Goal: Navigation & Orientation: Find specific page/section

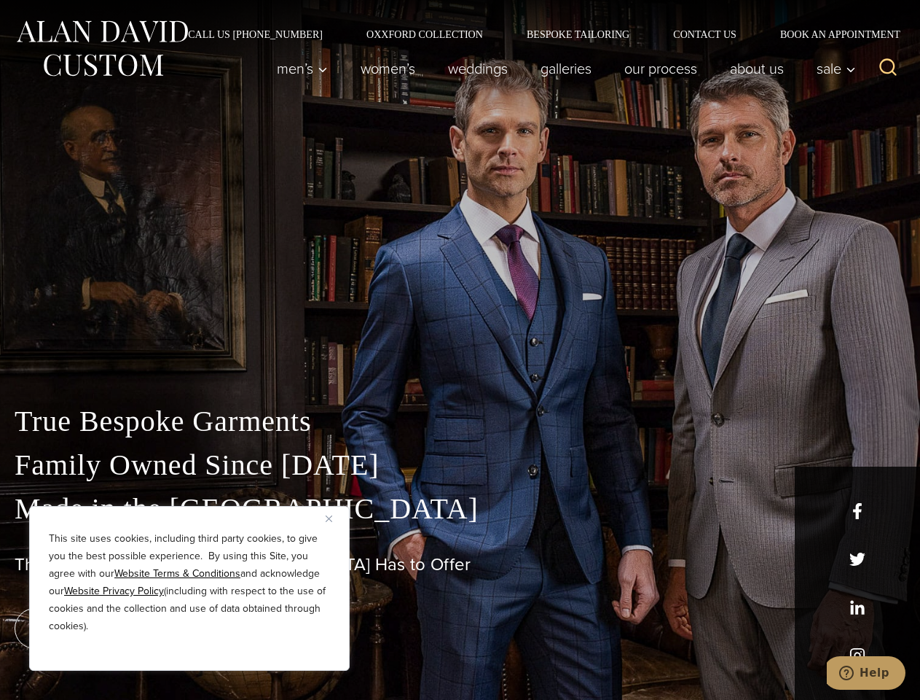
click at [460, 350] on div "True Bespoke Garments Family Owned Since [DATE] Made in [GEOGRAPHIC_DATA] The B…" at bounding box center [460, 512] width 920 height 373
click at [334, 518] on button "Close" at bounding box center [334, 517] width 17 height 17
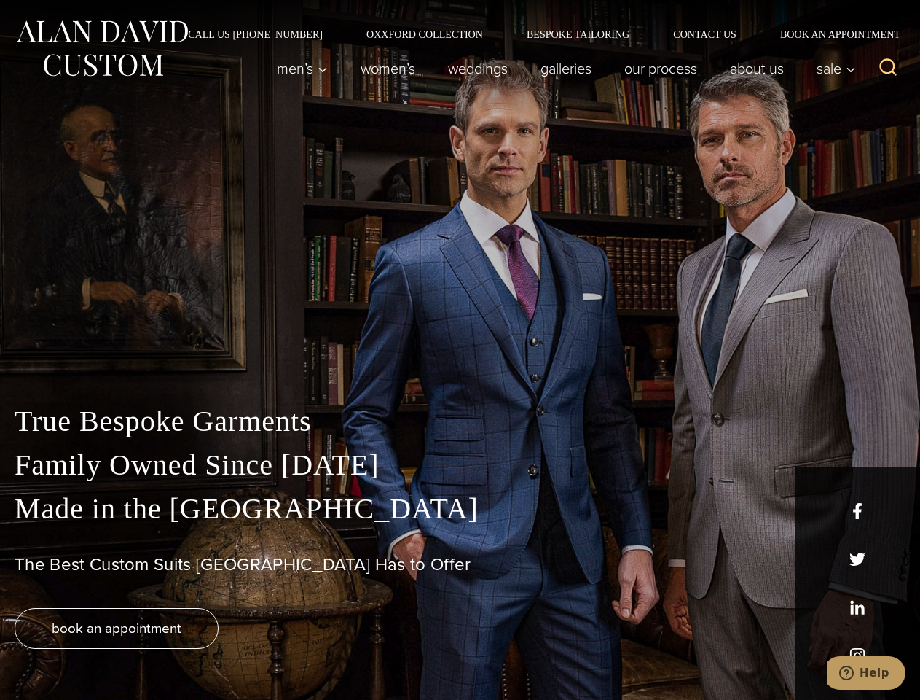
click at [189, 651] on div "True Bespoke Garments Family Owned Since [DATE] Made in [GEOGRAPHIC_DATA] The B…" at bounding box center [460, 549] width 920 height 300
click at [888, 68] on icon "Search" at bounding box center [888, 67] width 21 height 21
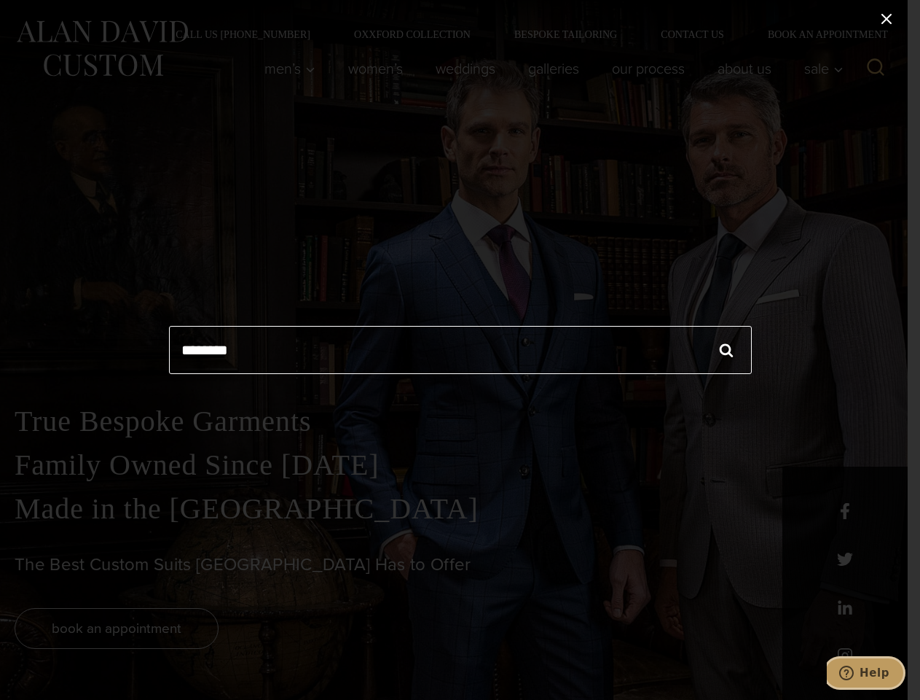
click at [854, 673] on icon "Help" at bounding box center [846, 672] width 15 height 15
